Goal: Task Accomplishment & Management: Complete application form

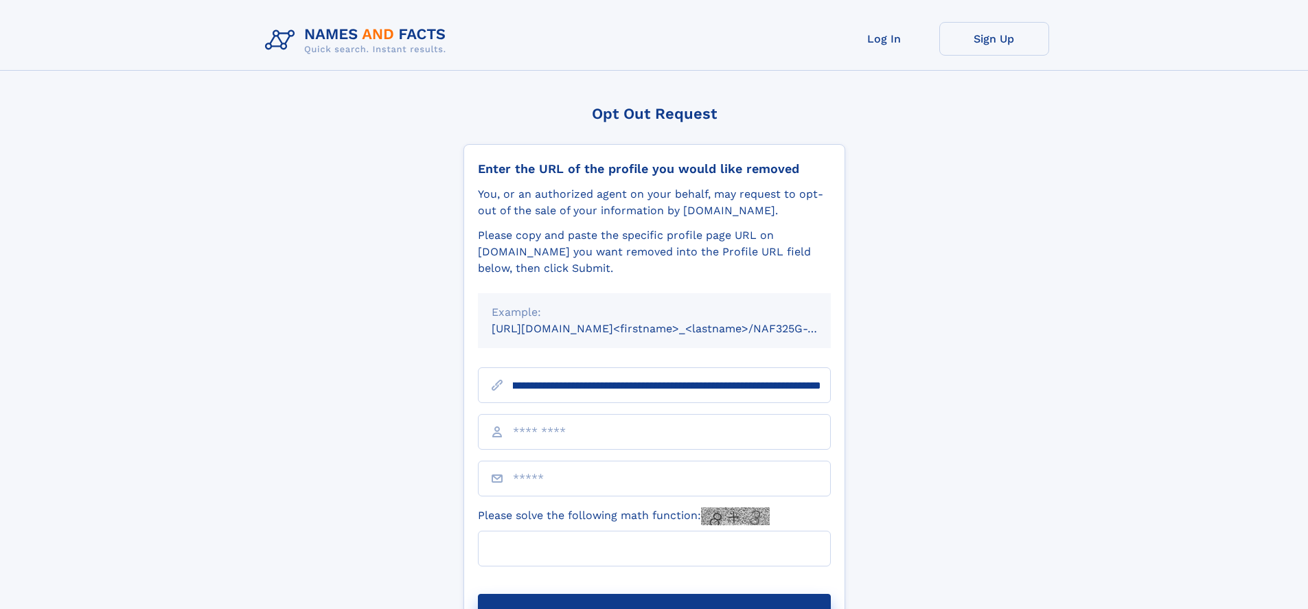
scroll to position [0, 150]
type input "**********"
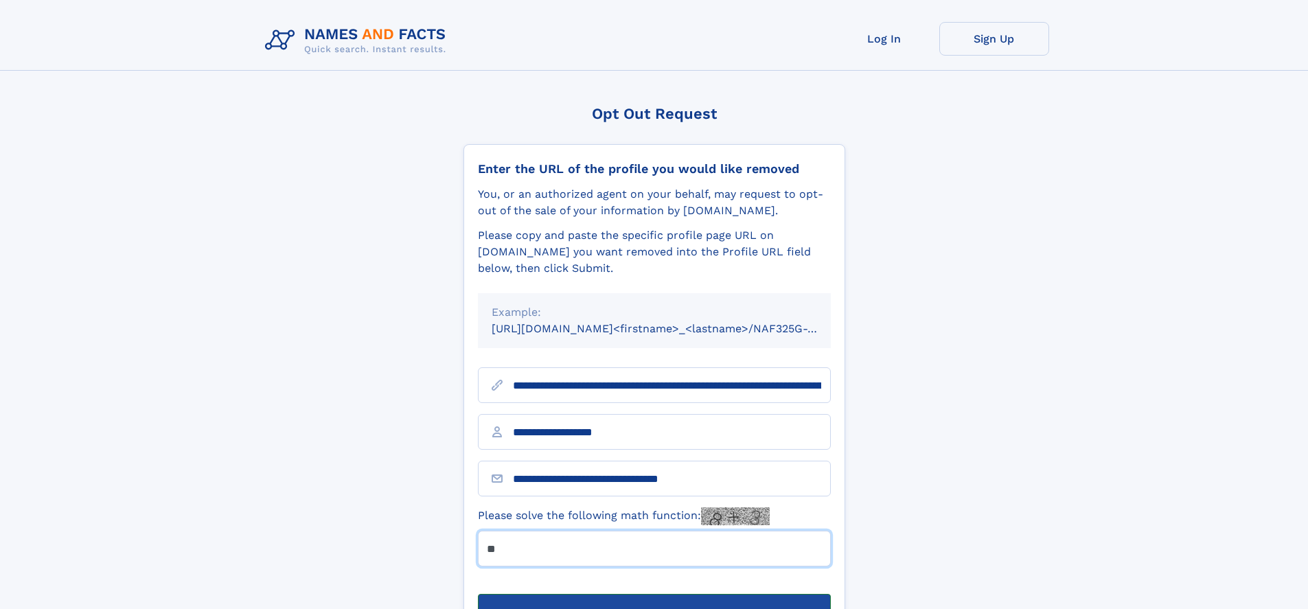
type input "**"
click at [654, 594] on button "Submit Opt Out Request" at bounding box center [654, 616] width 353 height 44
